Goal: Task Accomplishment & Management: Use online tool/utility

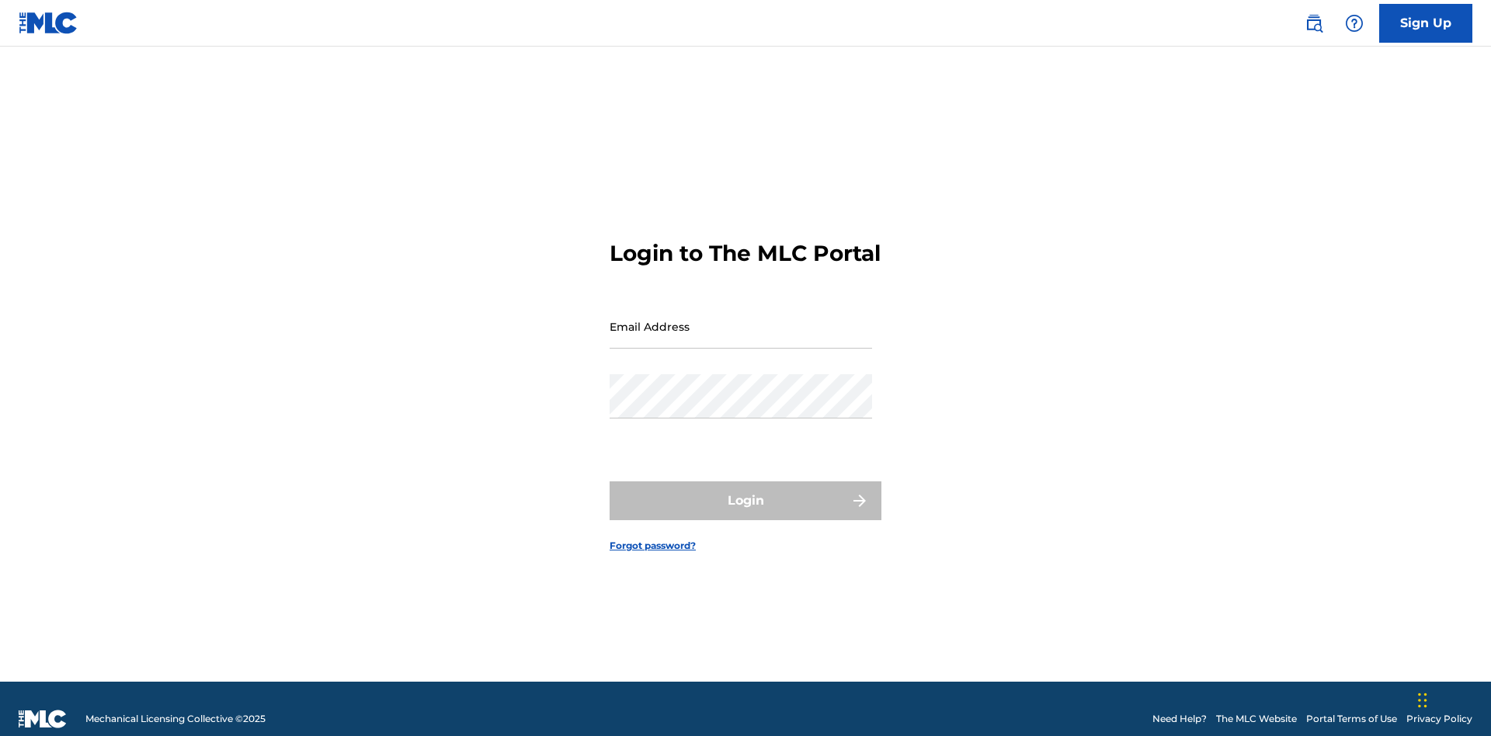
scroll to position [20, 0]
click at [741, 319] on input "Email Address" at bounding box center [741, 326] width 263 height 44
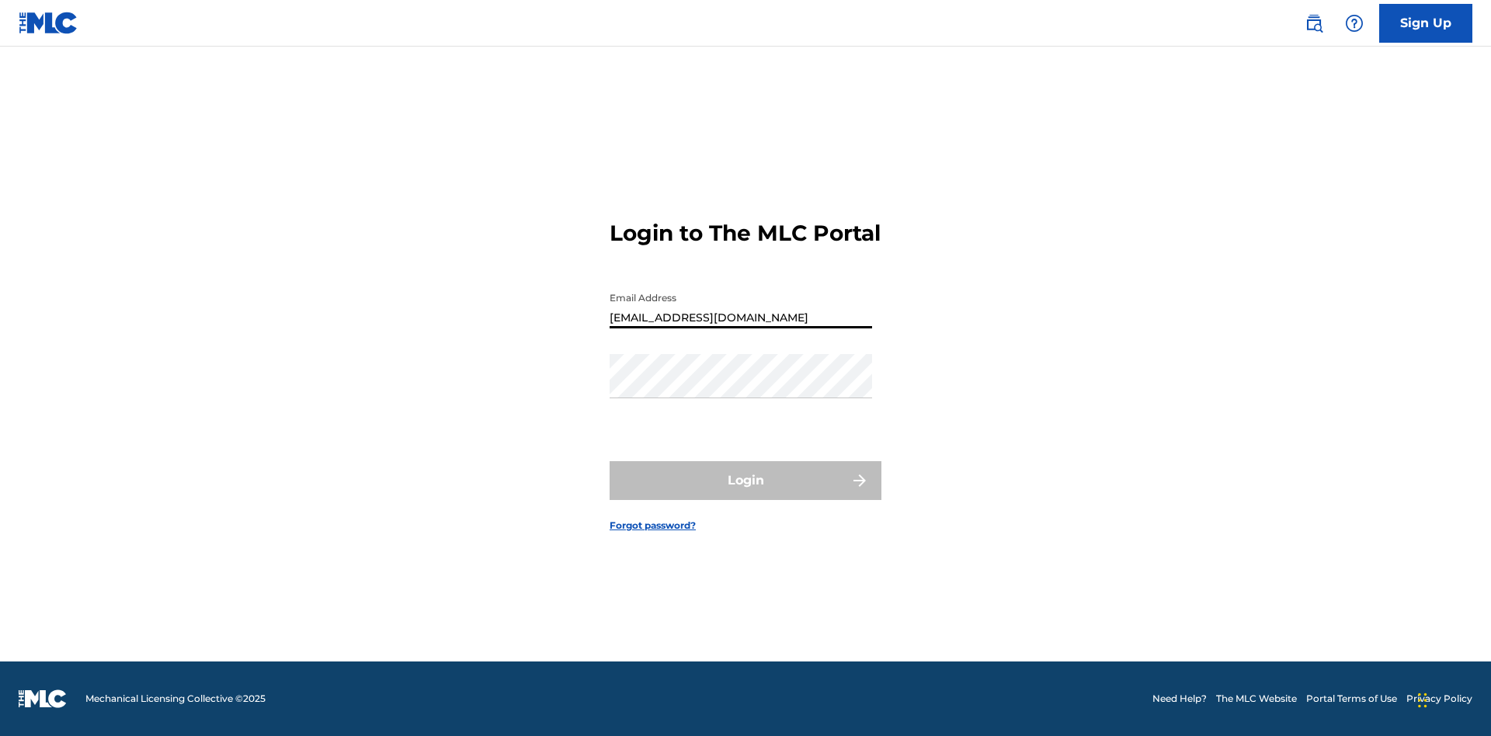
type input "Duke.McTesterson@gmail.com"
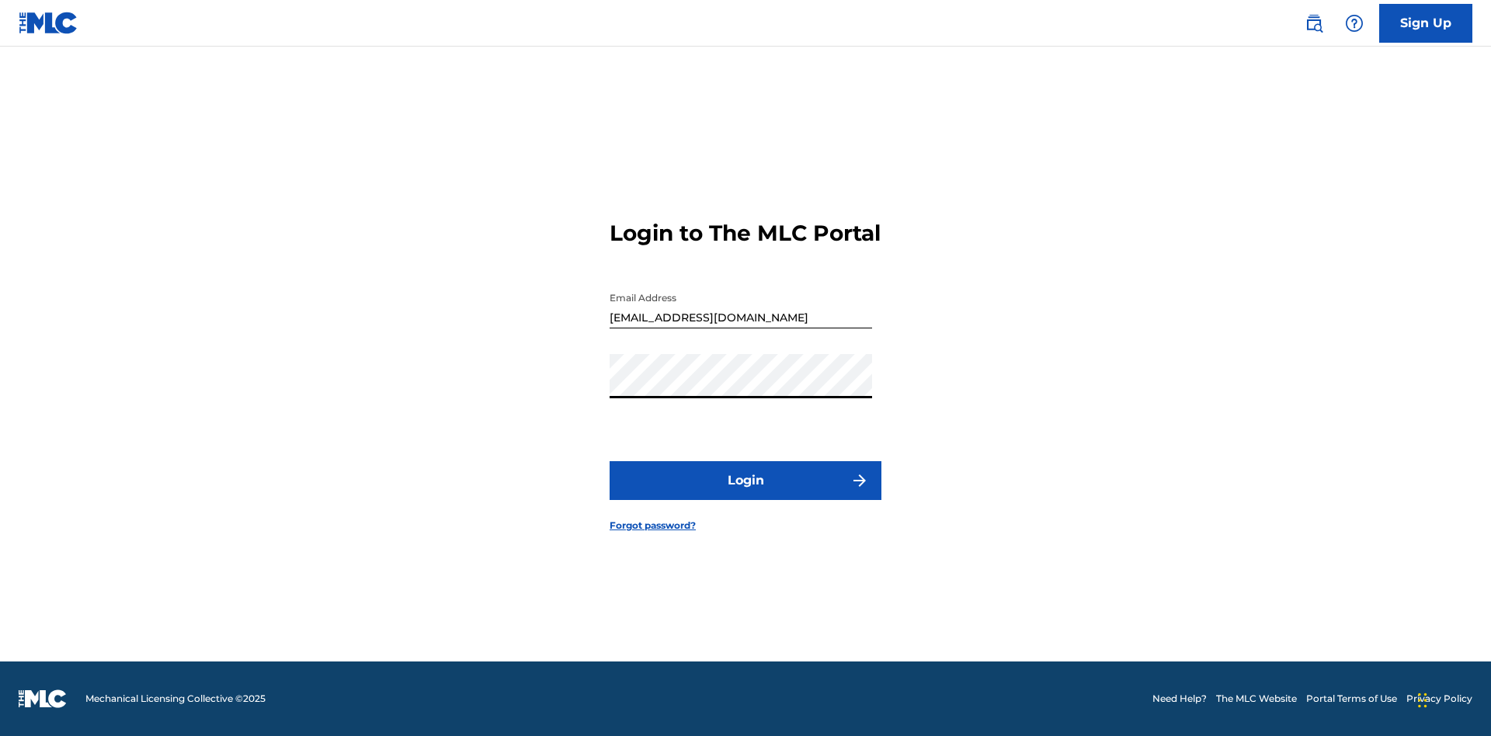
click at [746, 494] on button "Login" at bounding box center [746, 480] width 272 height 39
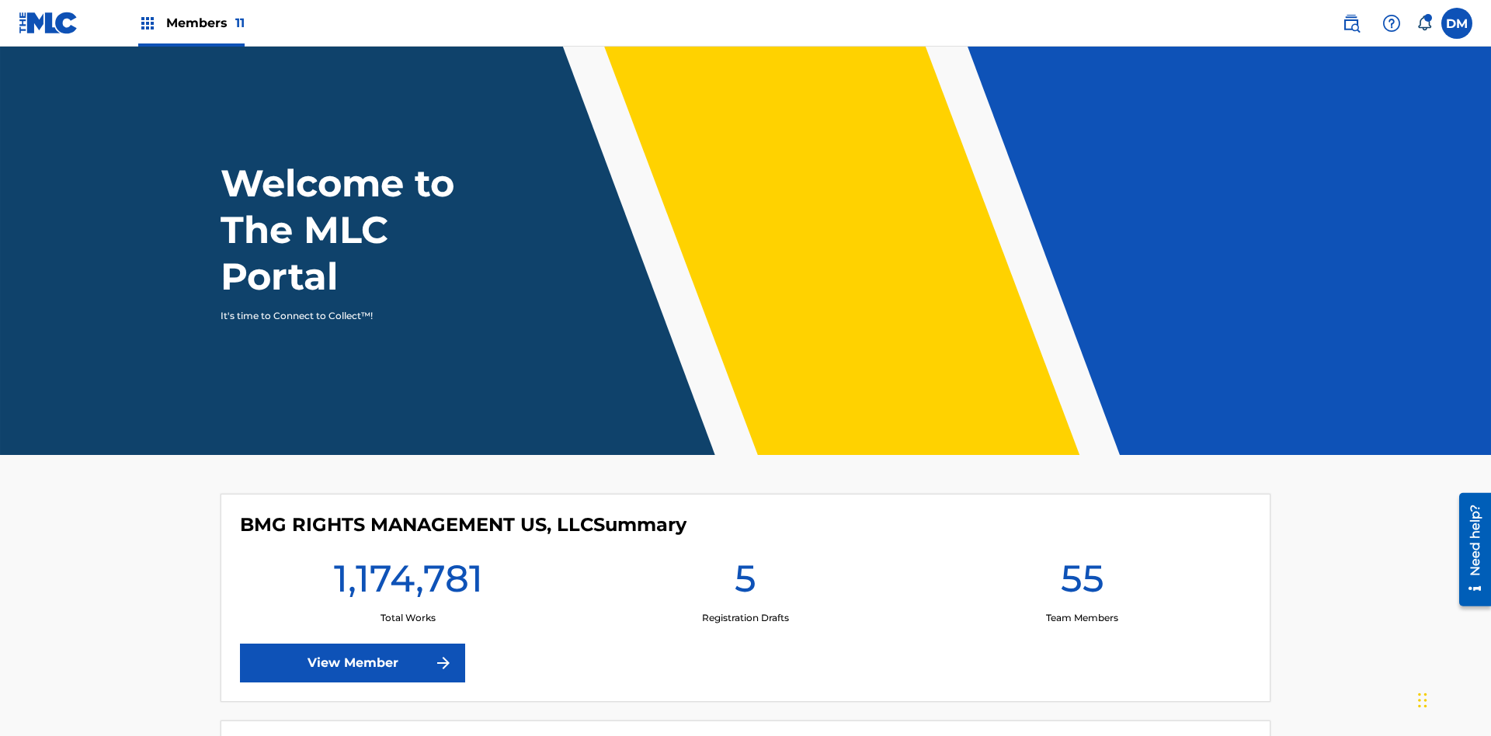
scroll to position [67, 0]
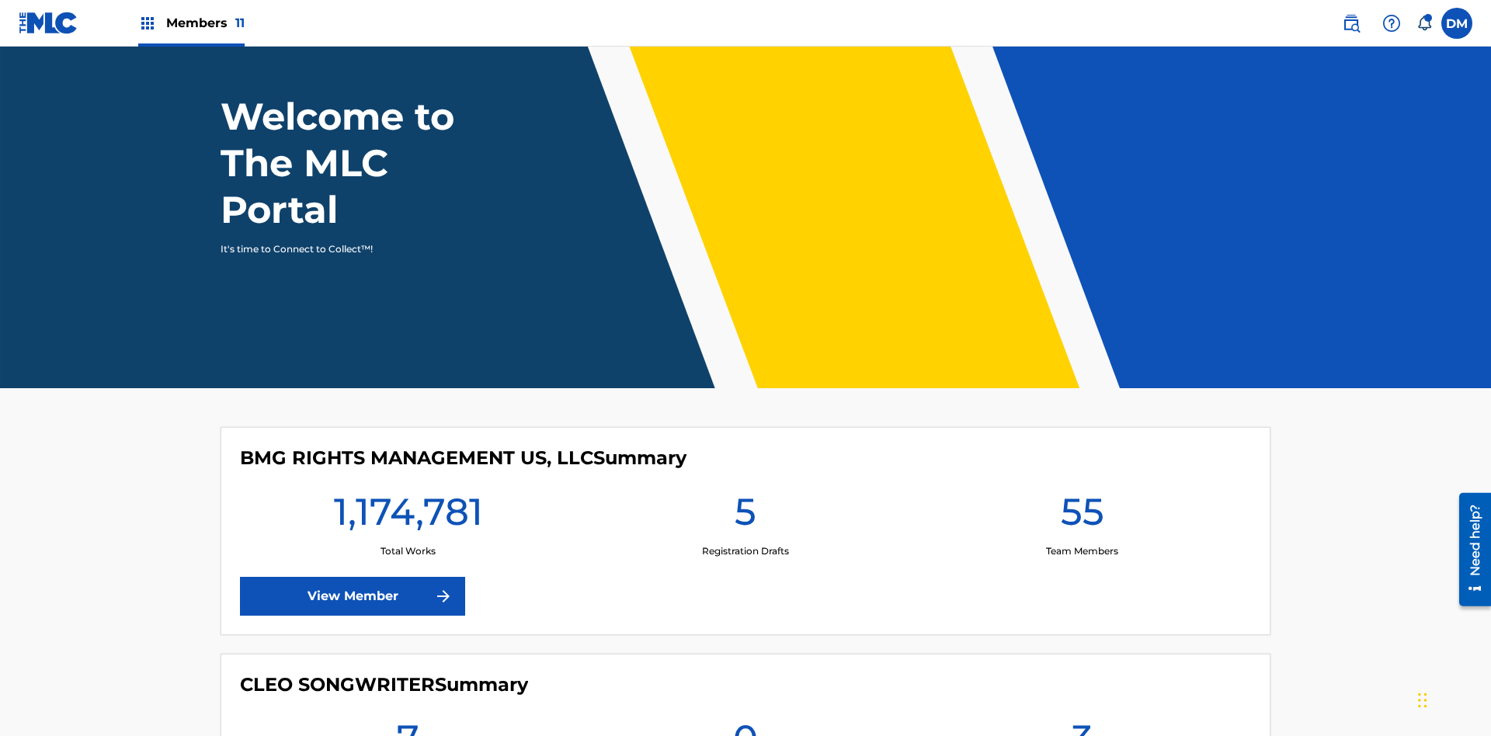
click at [191, 23] on span "Members 11" at bounding box center [205, 23] width 78 height 18
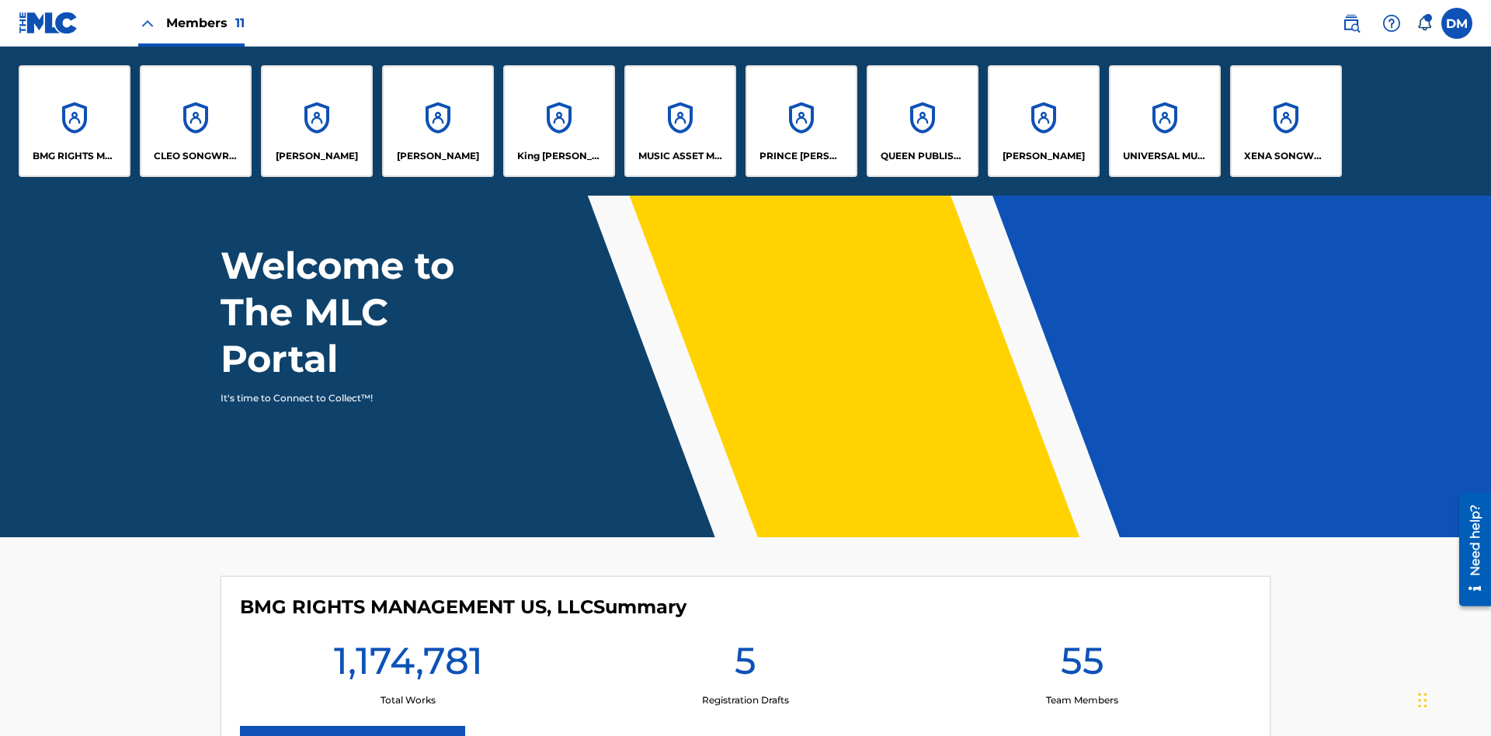
scroll to position [0, 0]
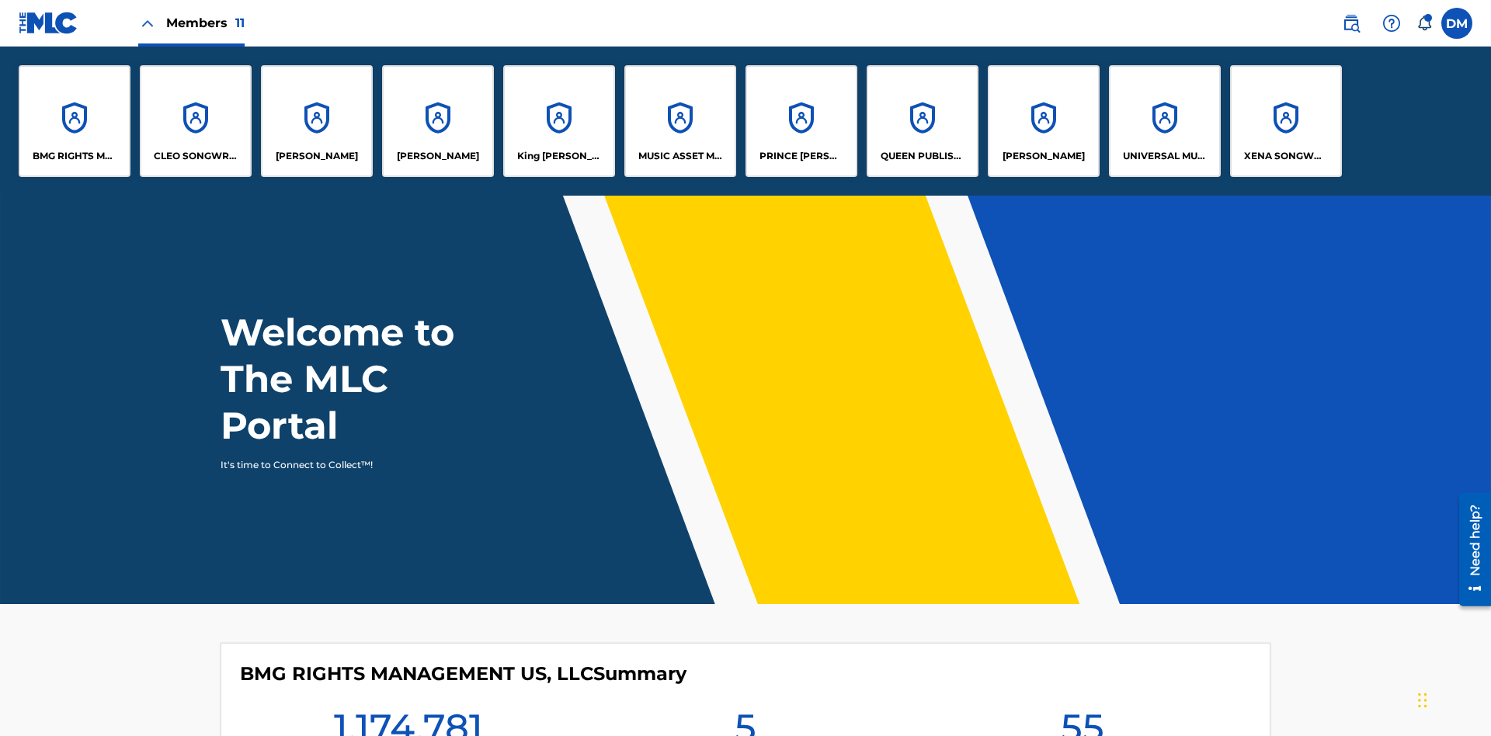
click at [438, 156] on p "EYAMA MCSINGER" at bounding box center [438, 156] width 82 height 14
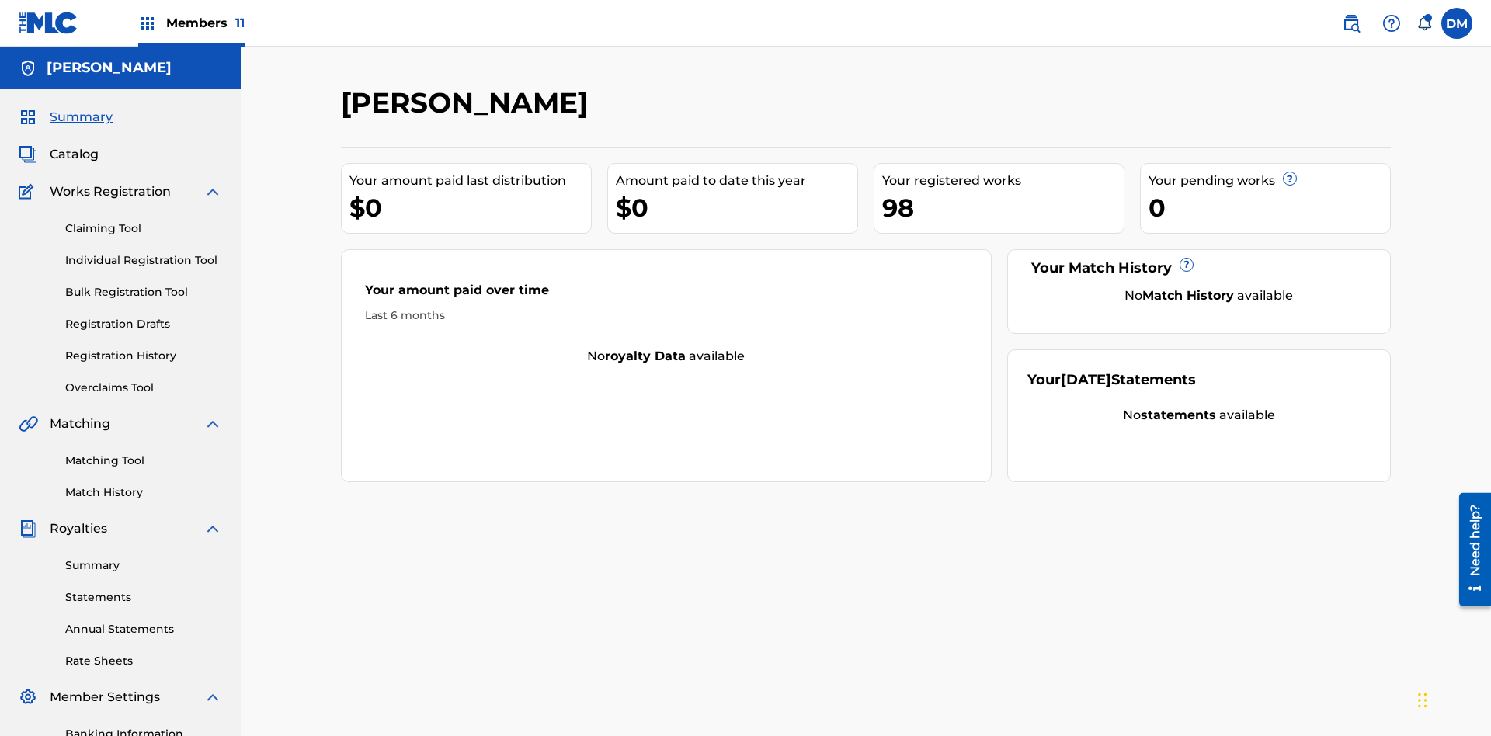
click at [144, 221] on link "Claiming Tool" at bounding box center [143, 229] width 157 height 16
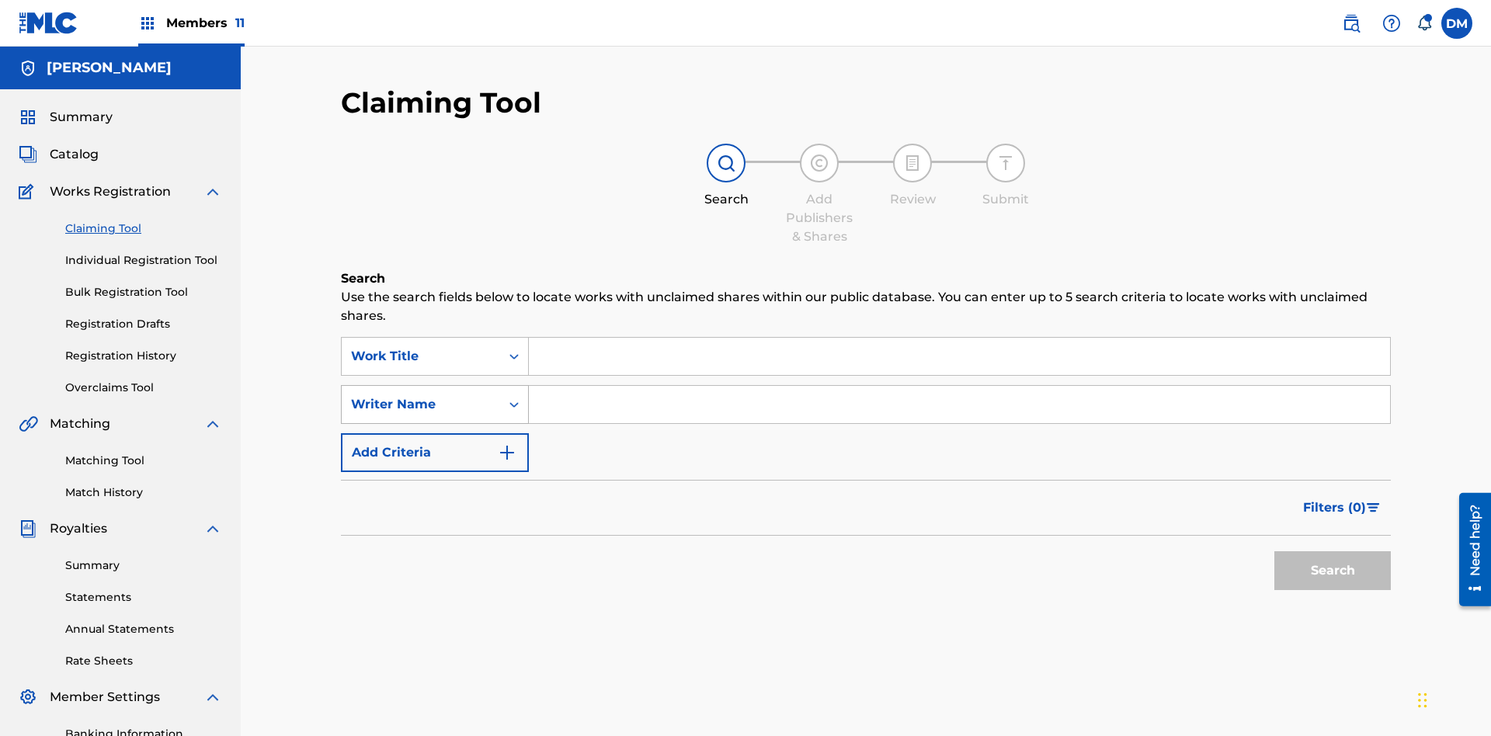
click at [421, 395] on div "Writer Name" at bounding box center [421, 404] width 140 height 19
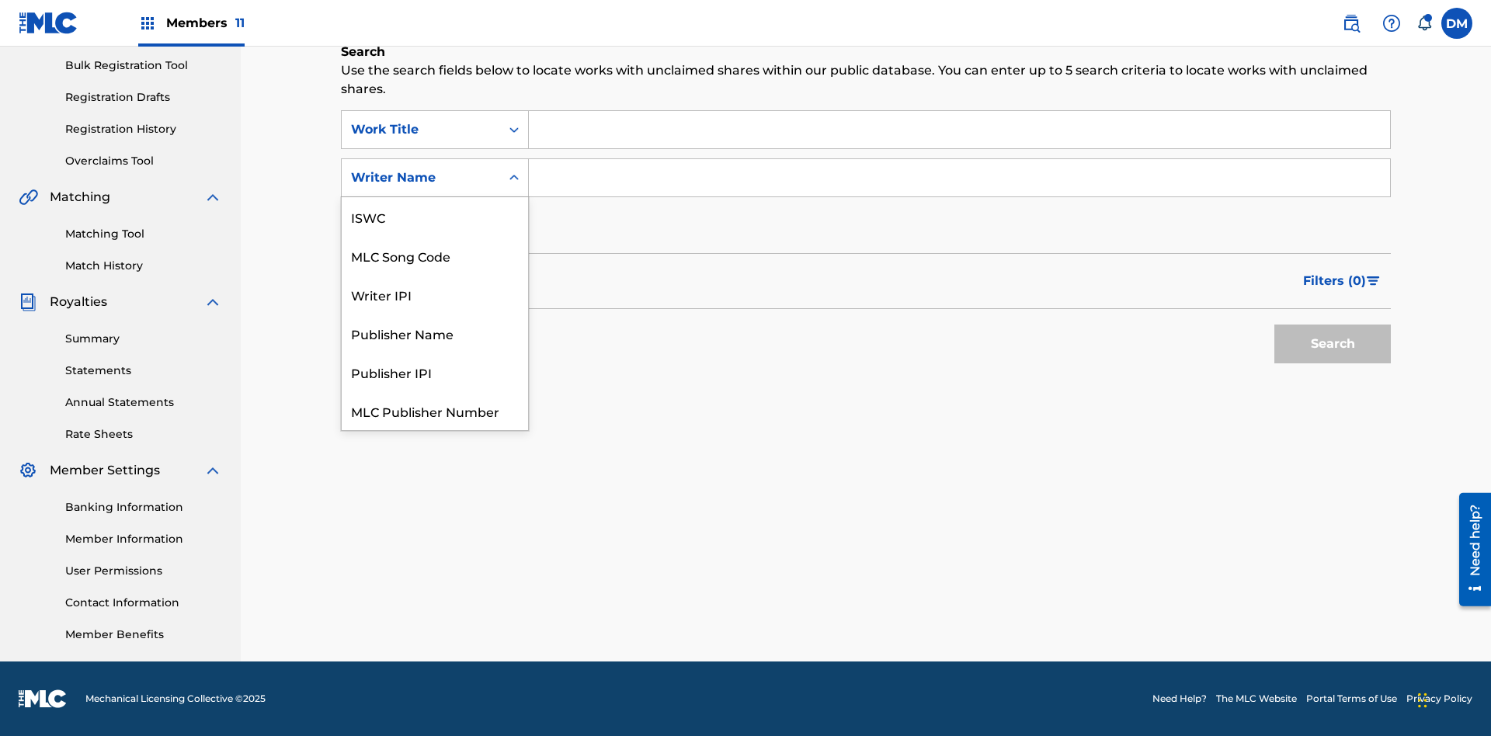
scroll to position [39, 0]
click at [435, 217] on div "MLC Song Code" at bounding box center [435, 216] width 186 height 39
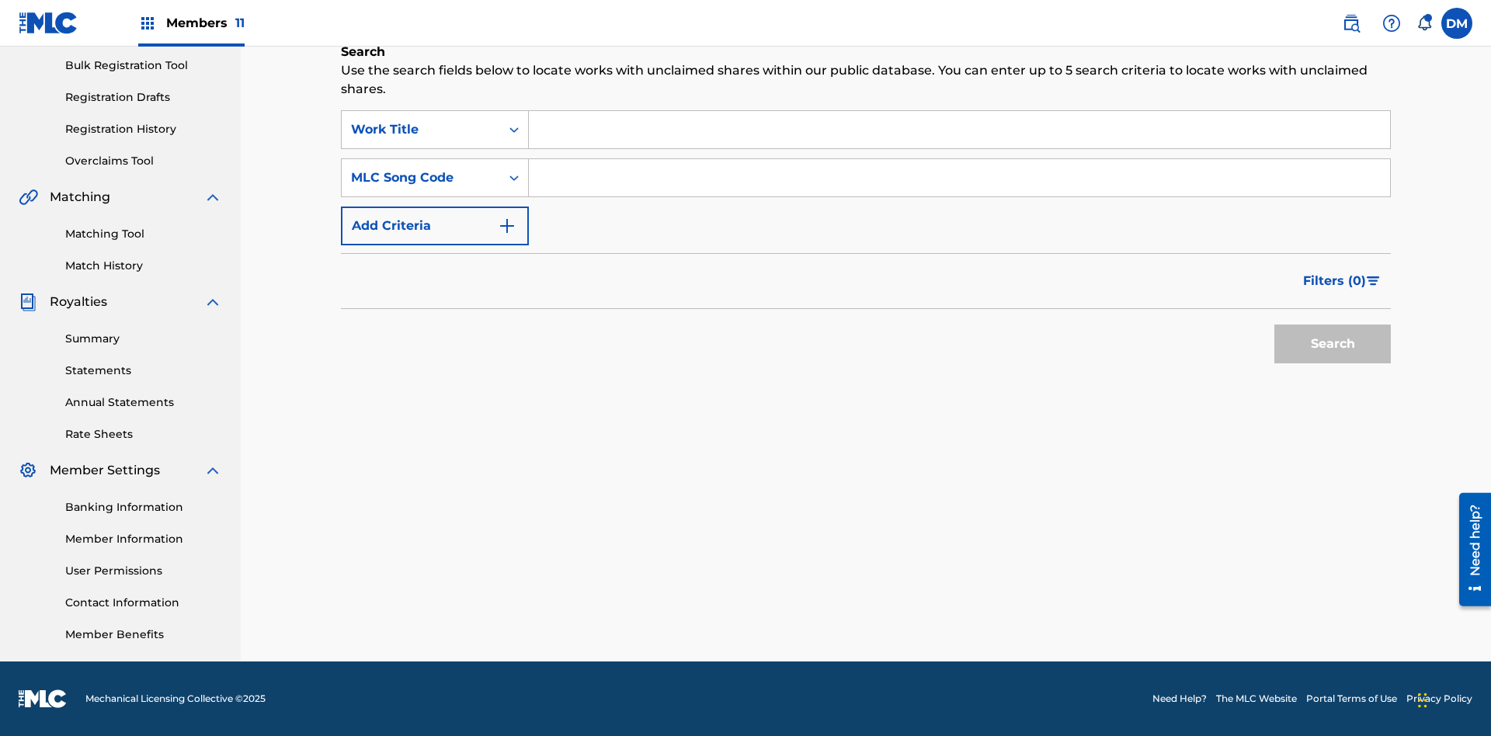
click at [959, 130] on input "Search Form" at bounding box center [959, 129] width 861 height 37
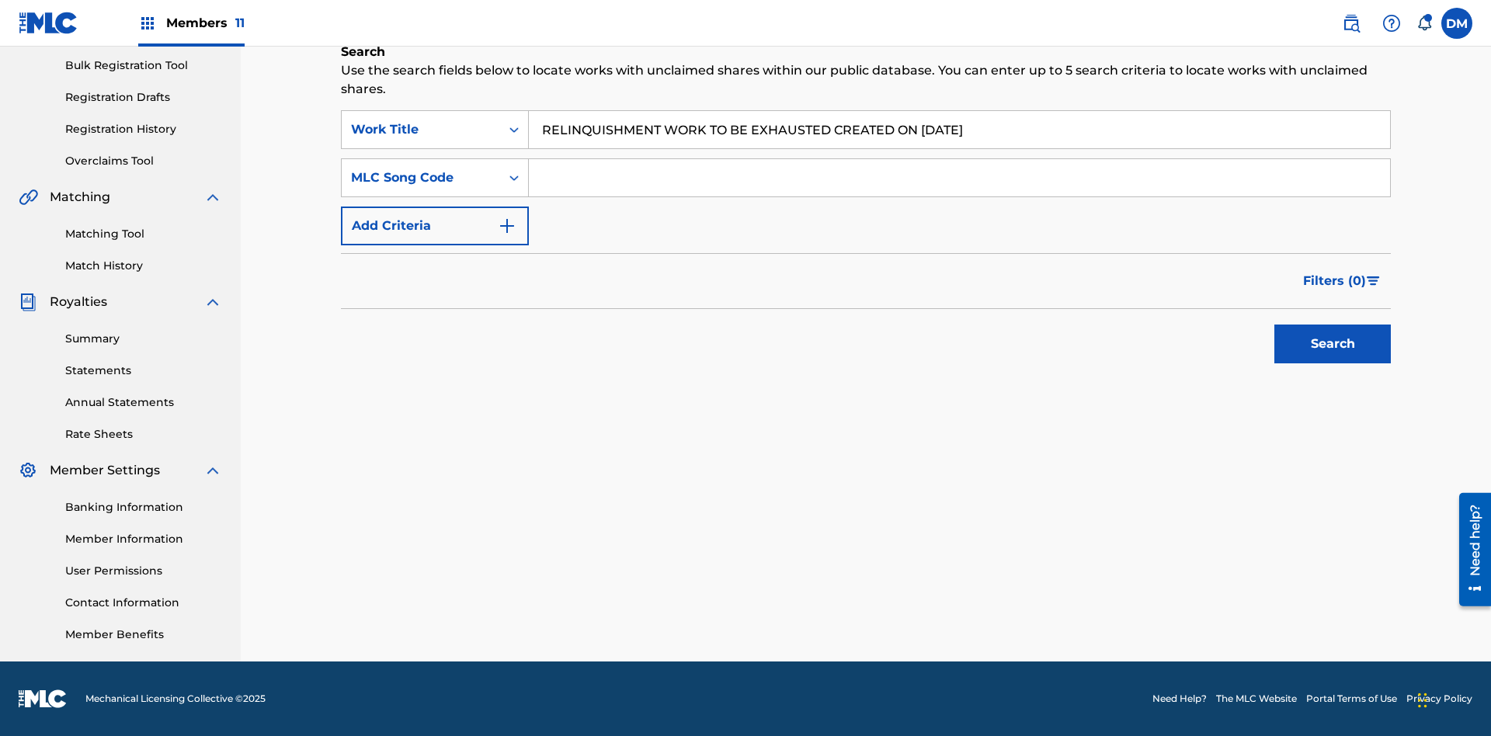
type input "RELINQUISHMENT WORK TO BE EXHAUSTED CREATED ON 2025 07 24"
click at [959, 178] on input "Search Form" at bounding box center [959, 177] width 861 height 37
type input "RC6770"
click at [1333, 344] on button "Search" at bounding box center [1332, 344] width 116 height 39
